Goal: Navigation & Orientation: Find specific page/section

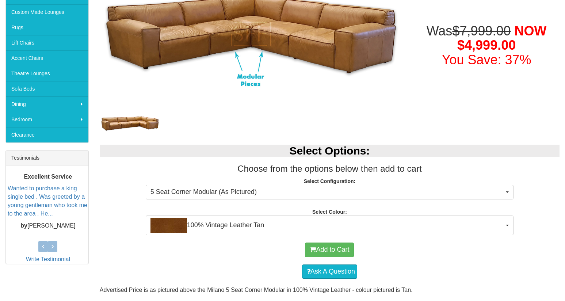
scroll to position [160, 0]
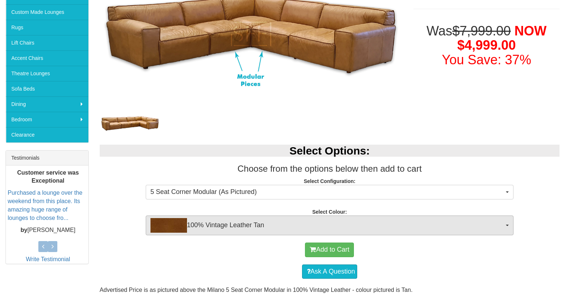
click at [507, 225] on span "button" at bounding box center [507, 225] width 3 height 1
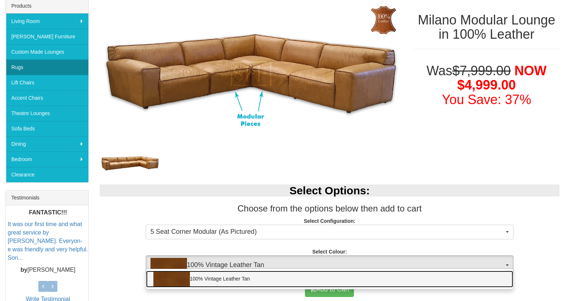
scroll to position [119, 0]
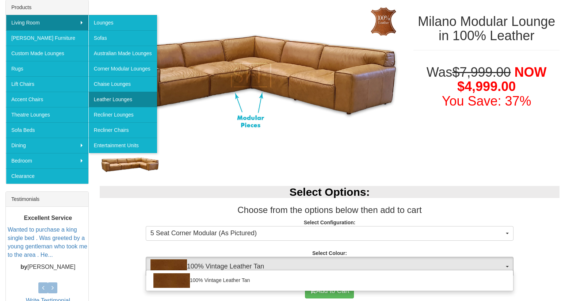
click at [103, 99] on link "Leather Lounges" at bounding box center [122, 99] width 69 height 15
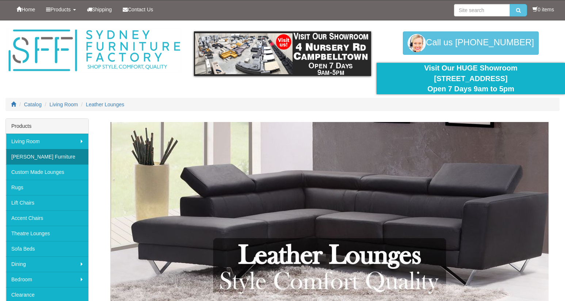
click at [55, 163] on link "[PERSON_NAME] Furniture" at bounding box center [47, 156] width 83 height 15
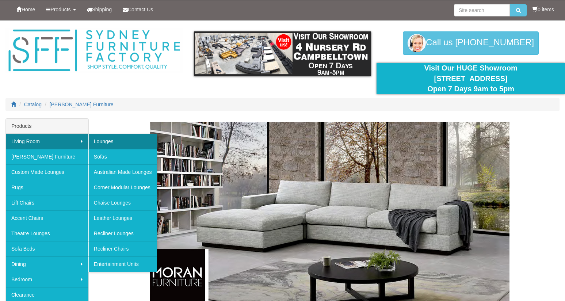
click at [112, 139] on link "Lounges" at bounding box center [122, 141] width 69 height 15
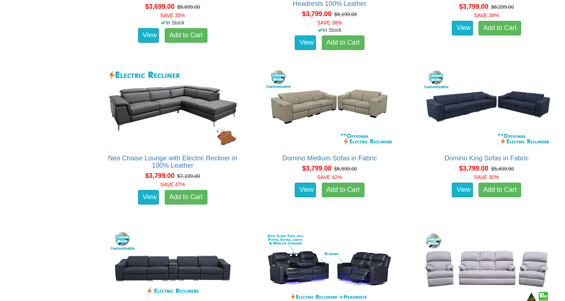
scroll to position [4070, 0]
